Goal: Navigation & Orientation: Understand site structure

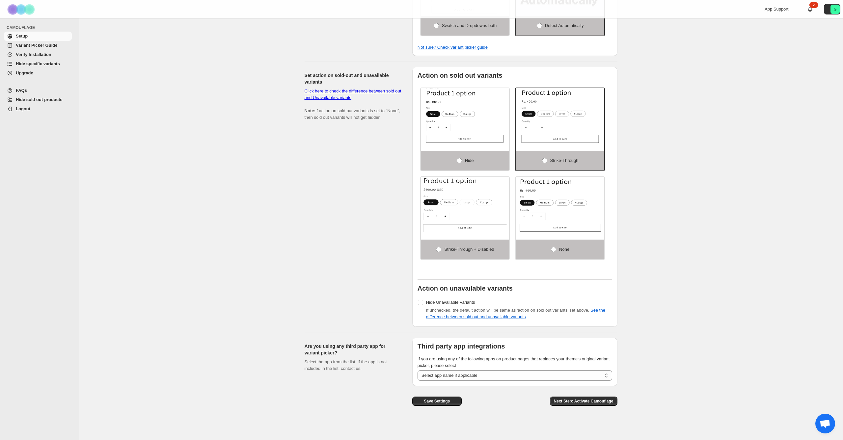
scroll to position [381, 0]
click at [46, 44] on span "Variant Picker Guide" at bounding box center [36, 45] width 41 height 5
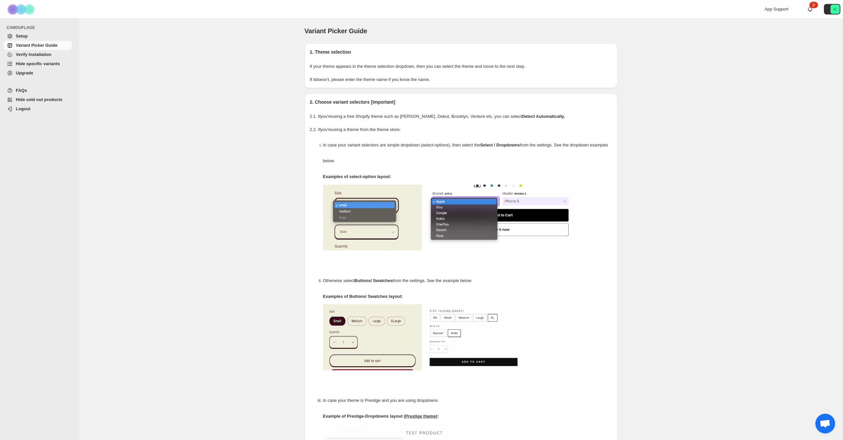
click at [40, 64] on span "Hide specific variants" at bounding box center [38, 63] width 44 height 5
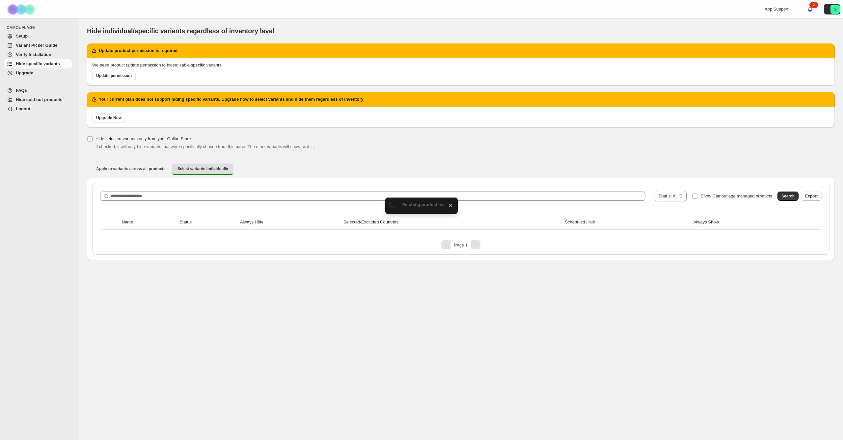
click at [27, 99] on span "Hide sold out products" at bounding box center [39, 99] width 47 height 5
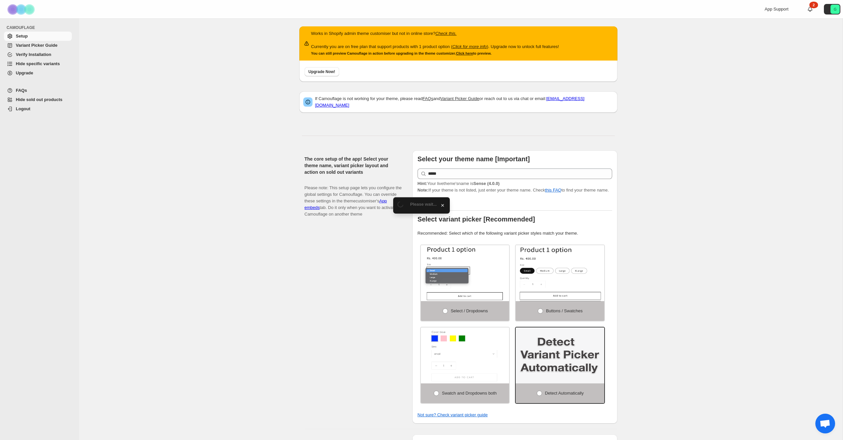
click at [34, 112] on link "Logout" at bounding box center [38, 108] width 68 height 9
